Goal: Transaction & Acquisition: Purchase product/service

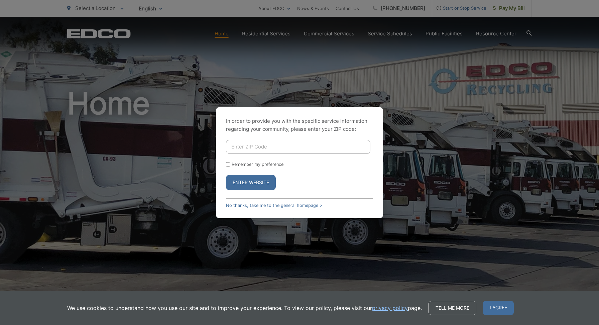
click at [281, 150] on input "Enter ZIP Code" at bounding box center [298, 147] width 144 height 14
type input "92064"
click at [257, 182] on button "Enter Website" at bounding box center [251, 182] width 50 height 15
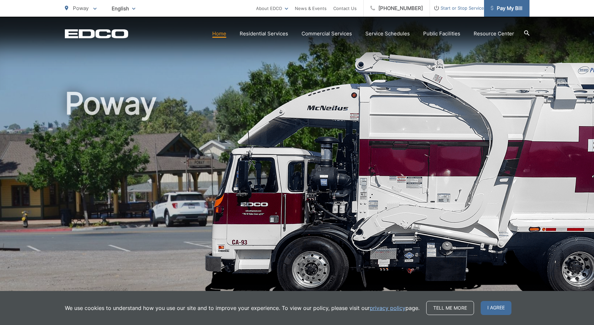
click at [498, 7] on span "Pay My Bill" at bounding box center [506, 8] width 32 height 8
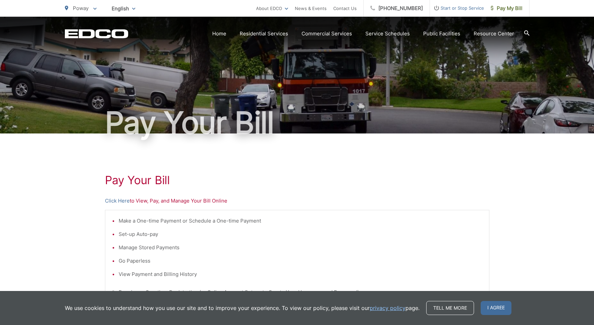
scroll to position [8, 0]
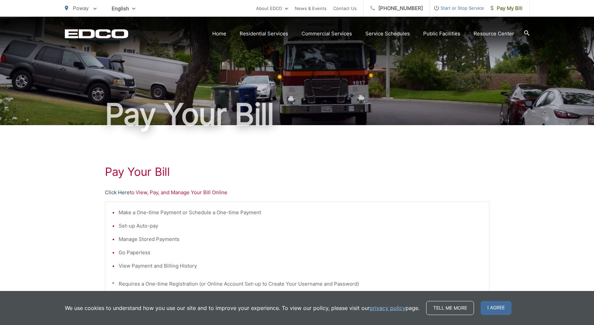
click at [125, 195] on link "Click Here" at bounding box center [117, 193] width 25 height 8
